Goal: Information Seeking & Learning: Learn about a topic

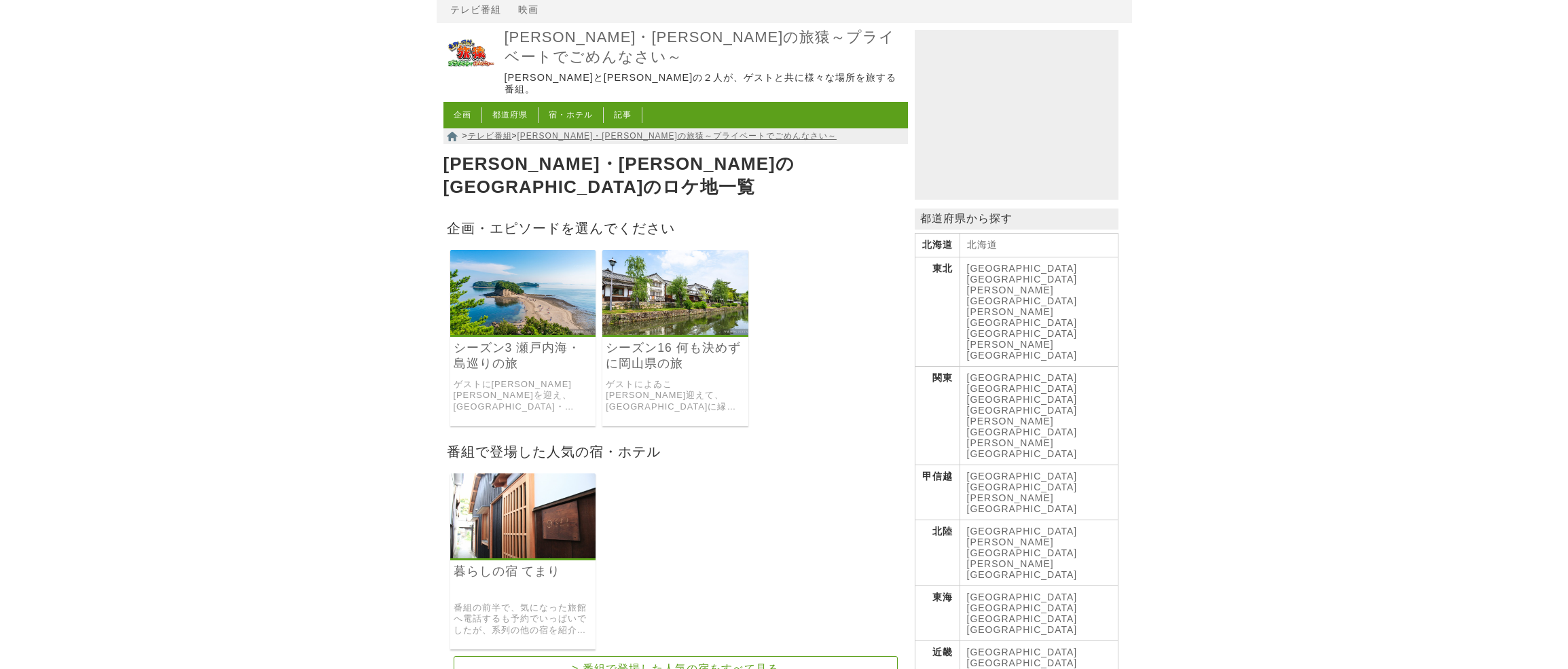
scroll to position [49, 0]
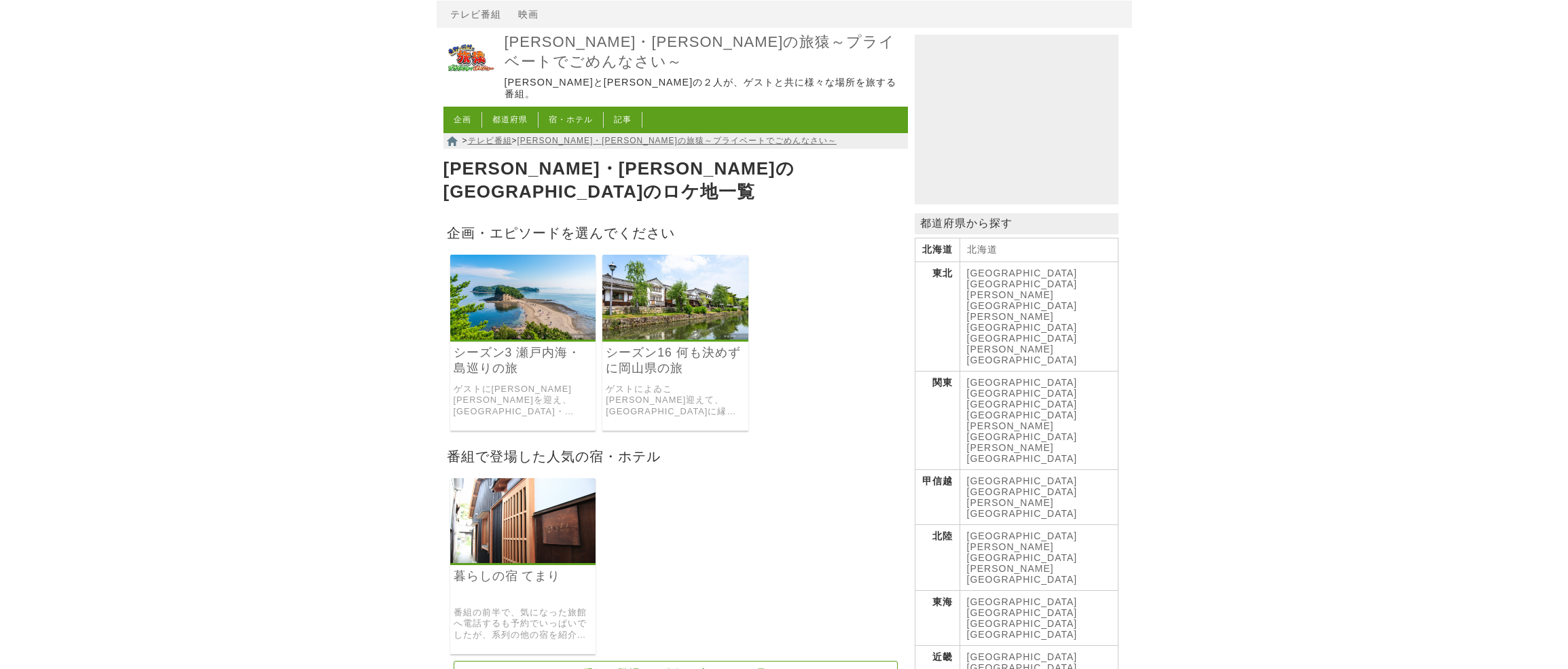
click at [540, 301] on img at bounding box center [523, 297] width 146 height 85
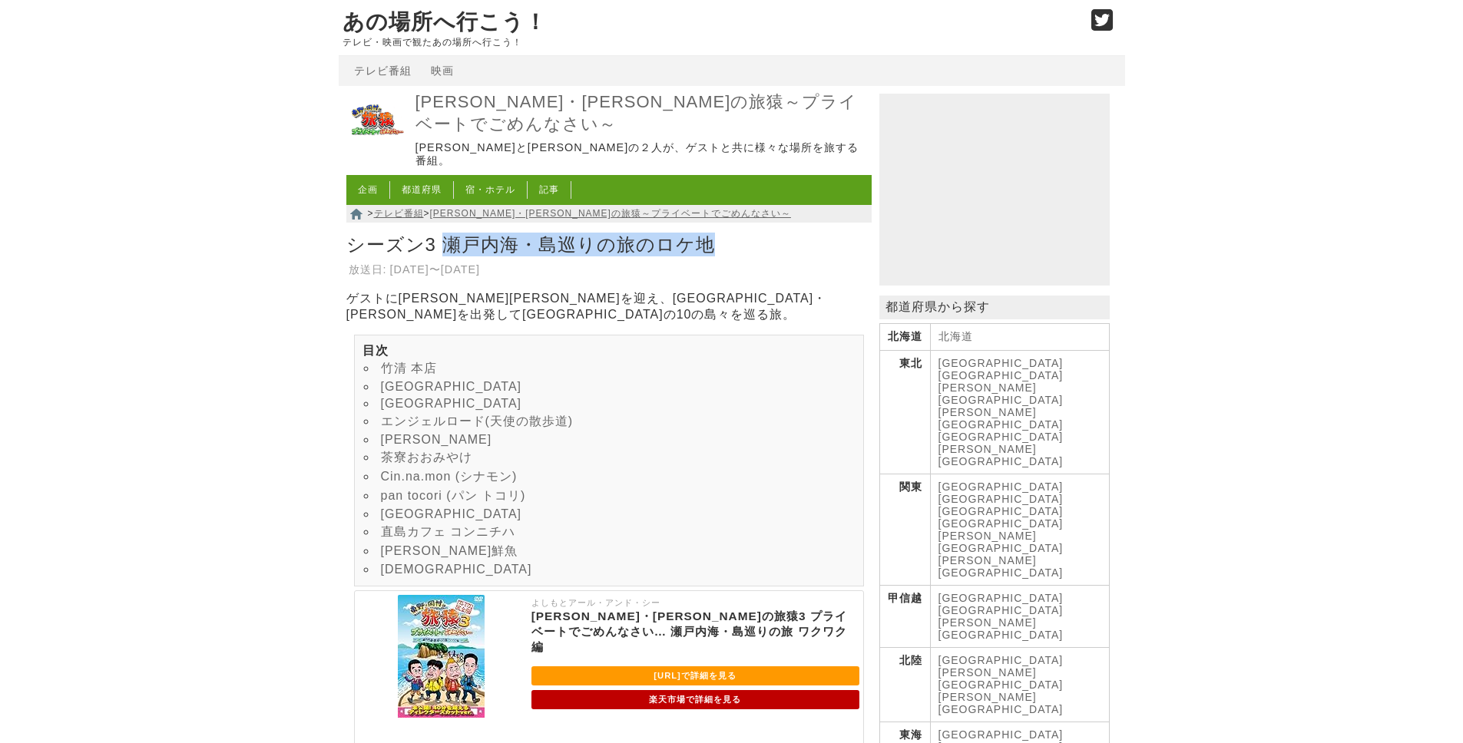
drag, startPoint x: 445, startPoint y: 233, endPoint x: 715, endPoint y: 240, distance: 269.7
click at [715, 240] on h1 "シーズン3 瀬戸内海・島巡りの旅のロケ地" at bounding box center [608, 244] width 525 height 31
click at [747, 243] on h1 "シーズン3 瀬戸内海・島巡りの旅のロケ地" at bounding box center [608, 244] width 525 height 31
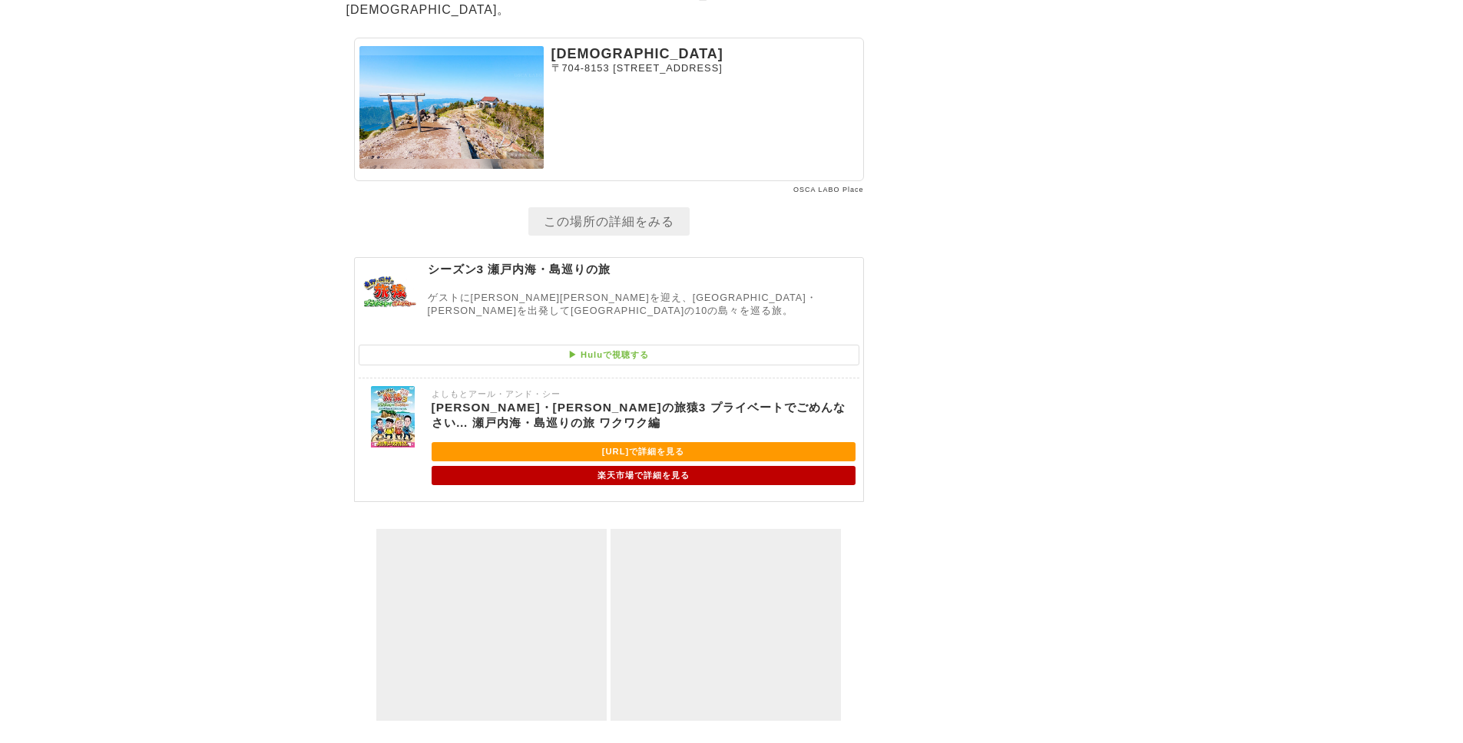
scroll to position [7652, 0]
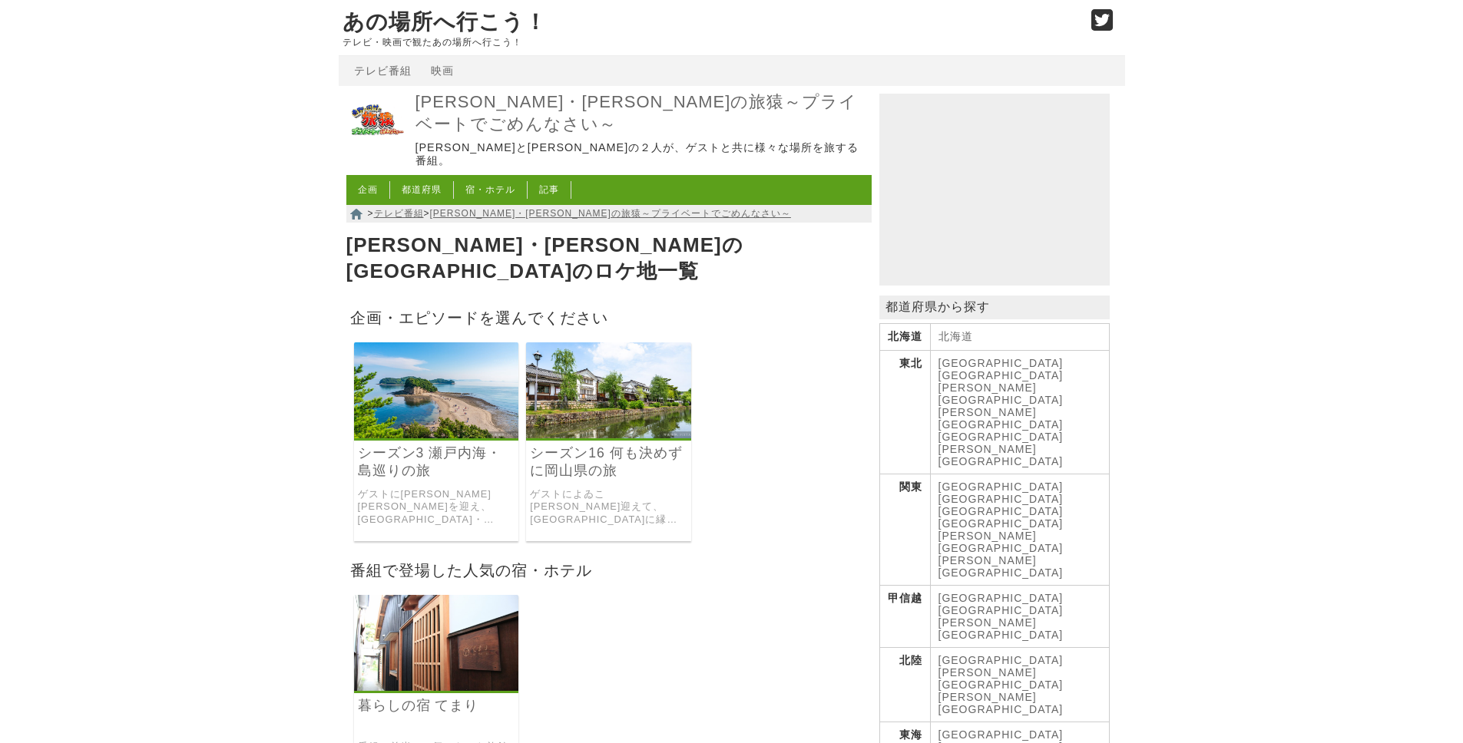
scroll to position [55, 0]
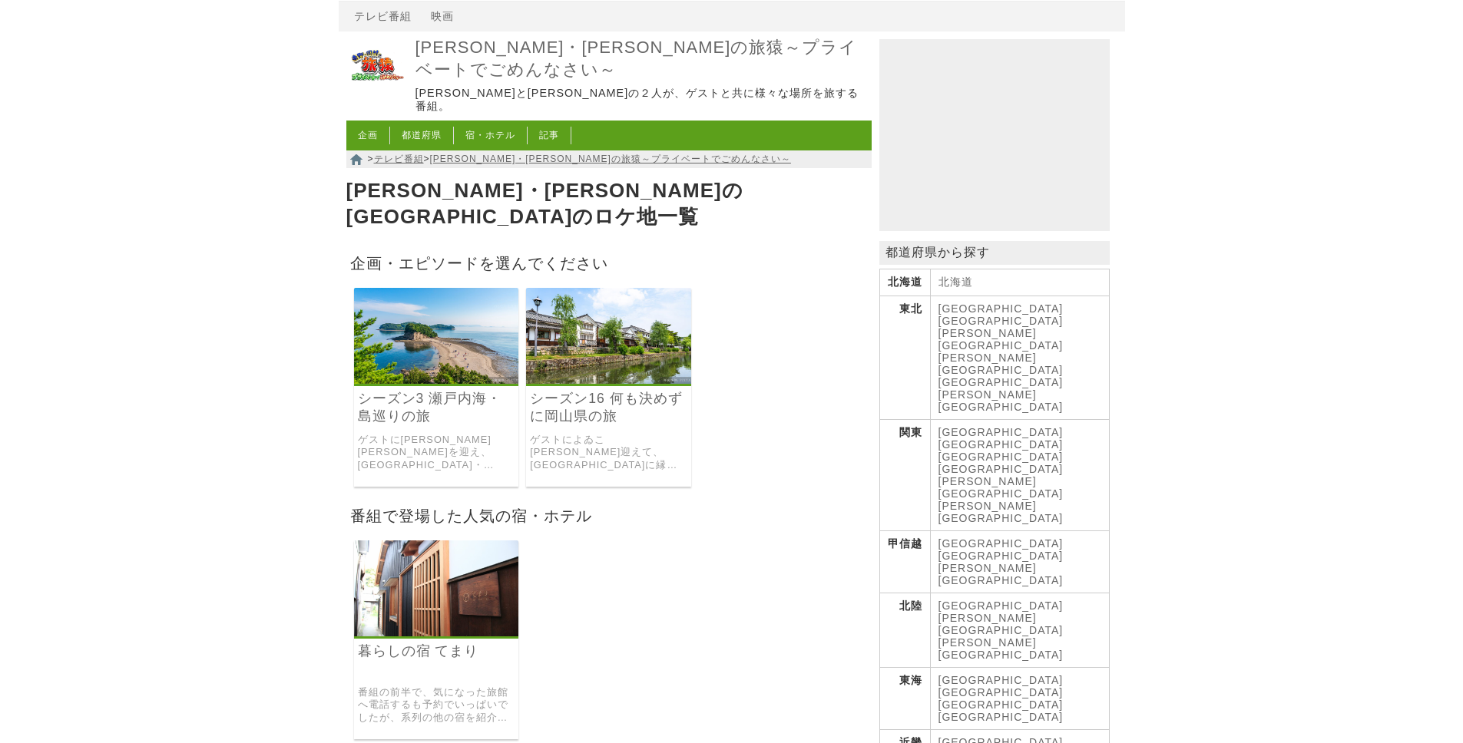
click at [634, 390] on link "シーズン16 何も決めずに岡山県の旅" at bounding box center [608, 407] width 157 height 35
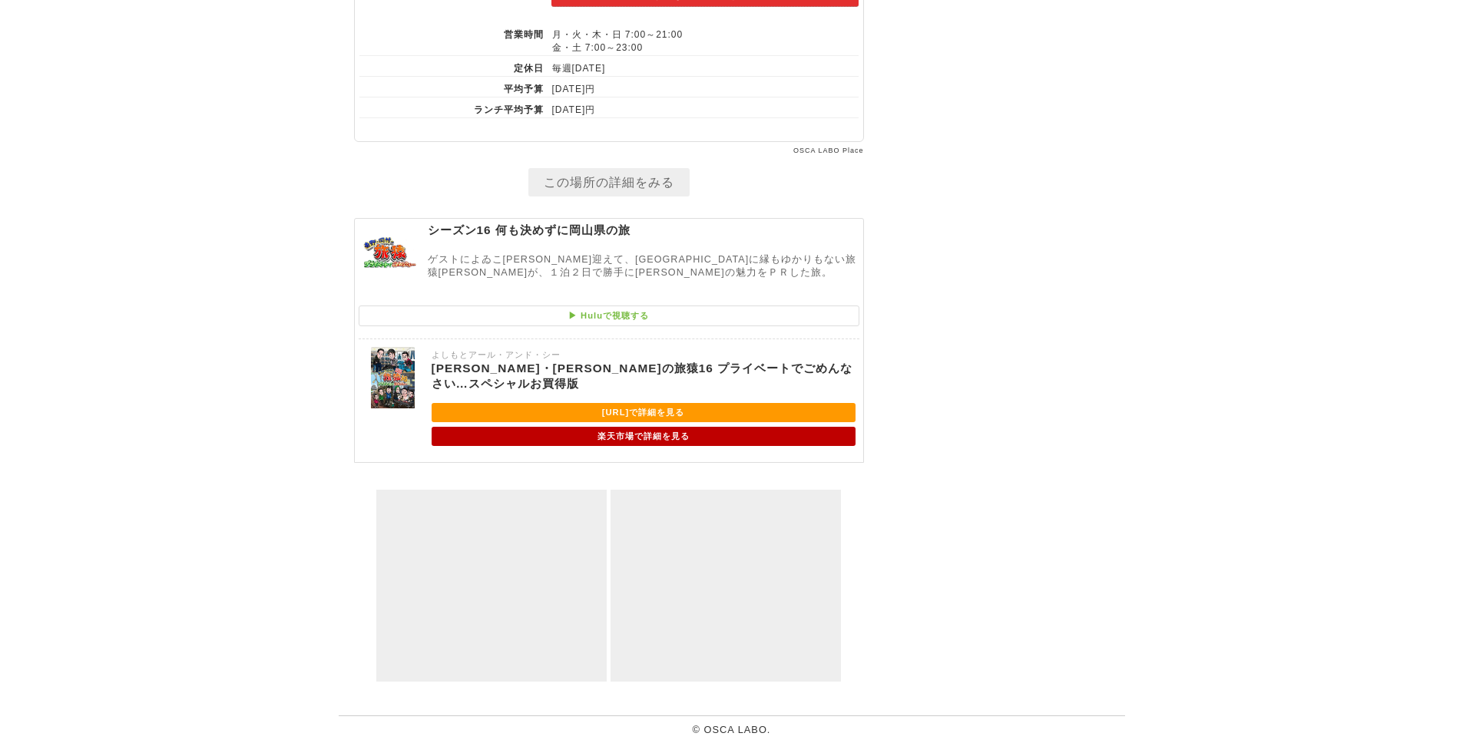
scroll to position [6529, 0]
